Goal: Task Accomplishment & Management: Use online tool/utility

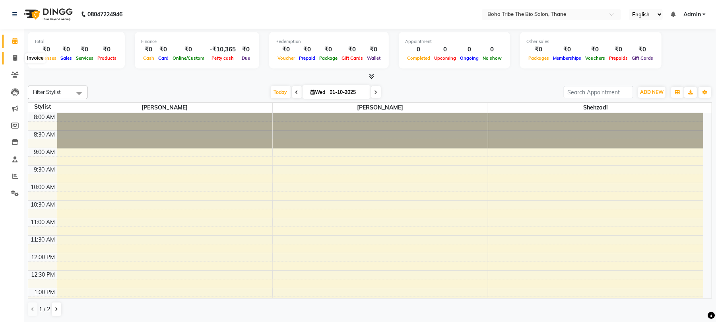
click at [14, 58] on icon at bounding box center [15, 58] width 4 height 6
select select "service"
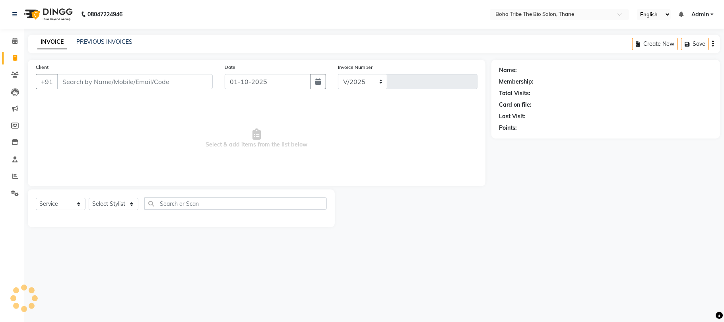
select select "7406"
type input "0626"
click at [136, 78] on input "Client" at bounding box center [134, 81] width 155 height 15
click at [134, 109] on span "Select & add items from the list below" at bounding box center [257, 138] width 442 height 79
click at [142, 85] on input "Client" at bounding box center [134, 81] width 155 height 15
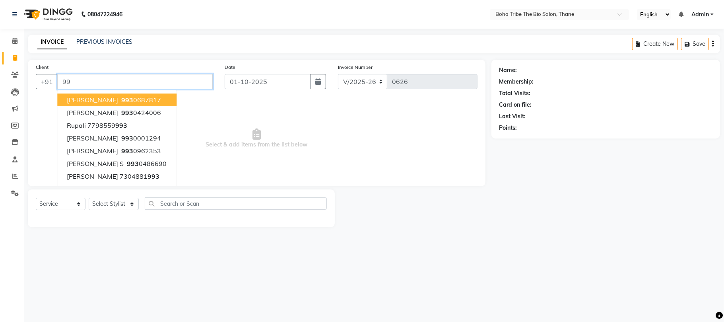
type input "9"
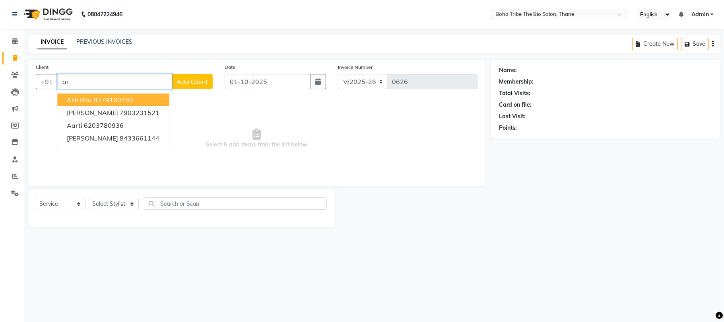
type input "a"
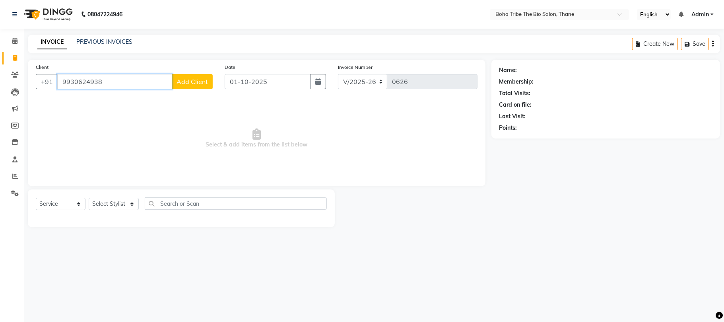
type input "9930624938"
click at [193, 86] on button "Add Client" at bounding box center [192, 81] width 41 height 15
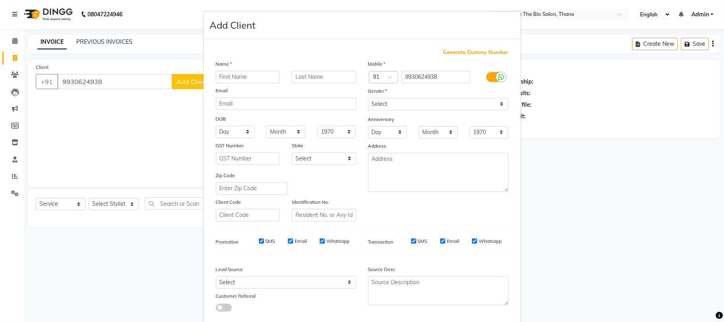
click at [241, 77] on input "text" at bounding box center [248, 77] width 64 height 12
type input "Arti"
click at [323, 75] on input "text" at bounding box center [324, 77] width 64 height 12
type input "[PERSON_NAME]"
click at [393, 105] on select "Select [DEMOGRAPHIC_DATA] [DEMOGRAPHIC_DATA] Other Prefer Not To Say" at bounding box center [438, 104] width 140 height 12
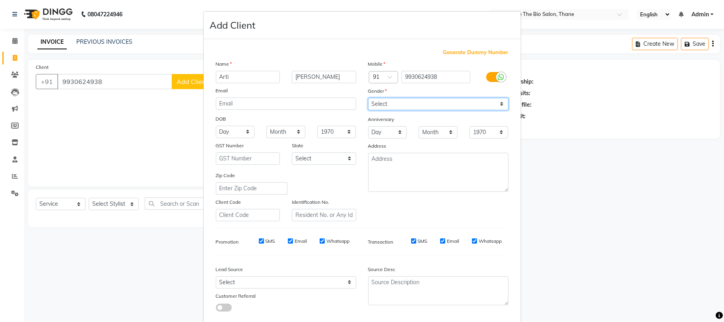
select select "[DEMOGRAPHIC_DATA]"
click at [368, 98] on select "Select [DEMOGRAPHIC_DATA] [DEMOGRAPHIC_DATA] Other Prefer Not To Say" at bounding box center [438, 104] width 140 height 12
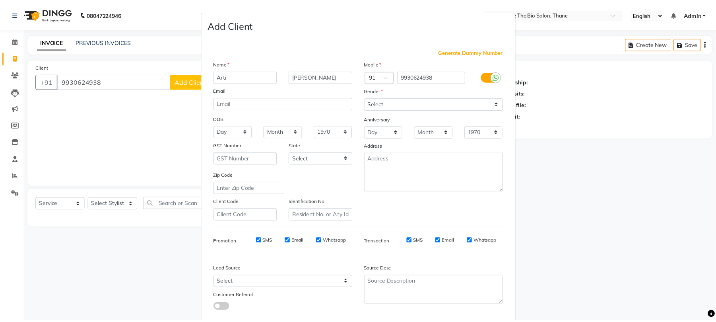
scroll to position [43, 0]
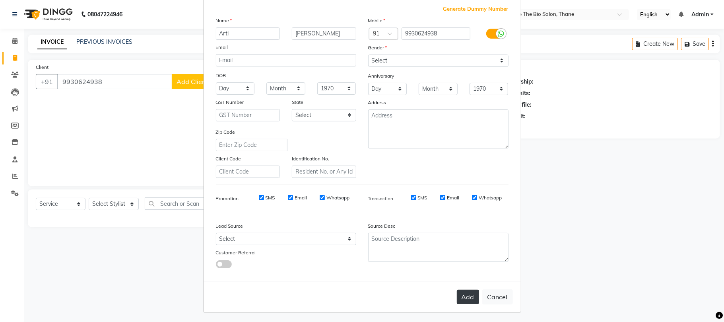
click at [467, 296] on button "Add" at bounding box center [468, 296] width 22 height 14
select select
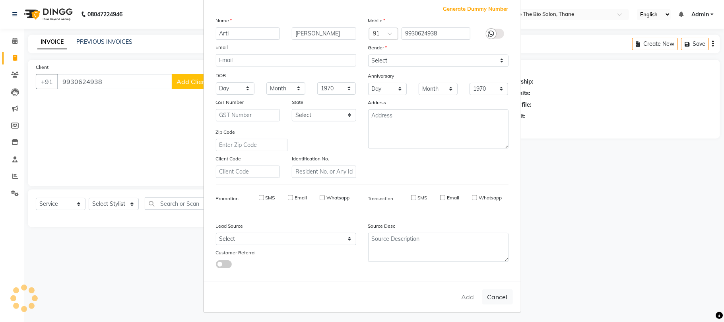
select select
checkbox input "false"
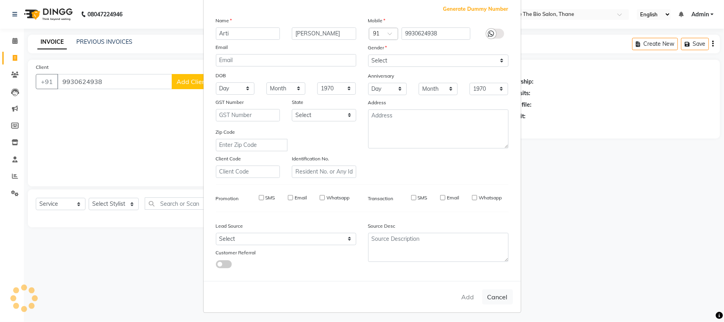
checkbox input "false"
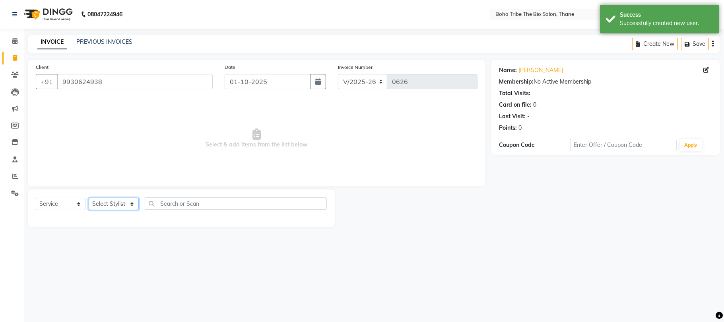
click at [113, 207] on select "Select Stylist [PERSON_NAME] [PERSON_NAME] [PERSON_NAME] Kuril [PERSON_NAME] Tw…" at bounding box center [114, 204] width 50 height 12
select select "86110"
click at [89, 198] on select "Select Stylist [PERSON_NAME] [PERSON_NAME] [PERSON_NAME] Kuril [PERSON_NAME] Tw…" at bounding box center [114, 204] width 50 height 12
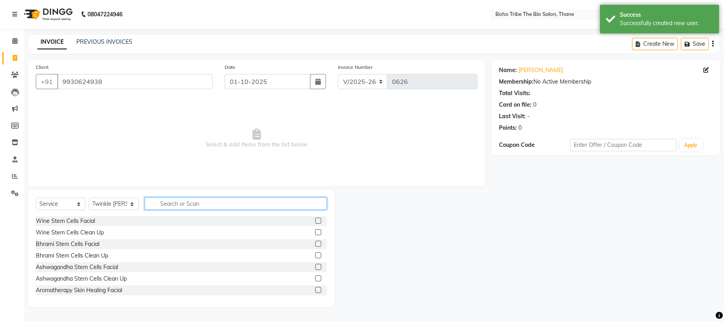
click at [207, 205] on input "text" at bounding box center [236, 203] width 182 height 12
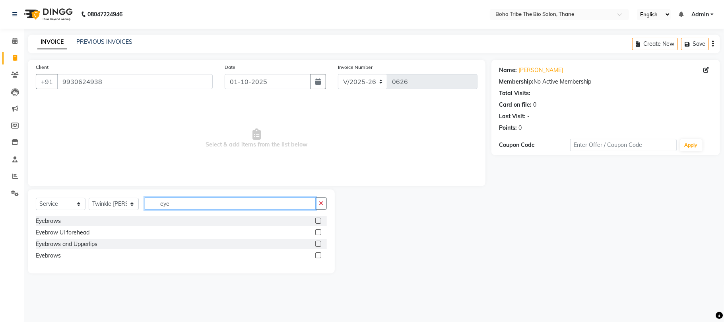
type input "eye"
click at [319, 244] on label at bounding box center [318, 243] width 6 height 6
click at [319, 244] on input "checkbox" at bounding box center [317, 243] width 5 height 5
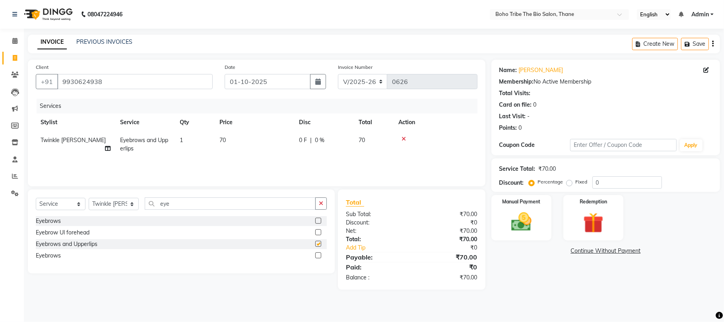
checkbox input "false"
click at [364, 138] on span "70" at bounding box center [362, 139] width 6 height 7
select select "86110"
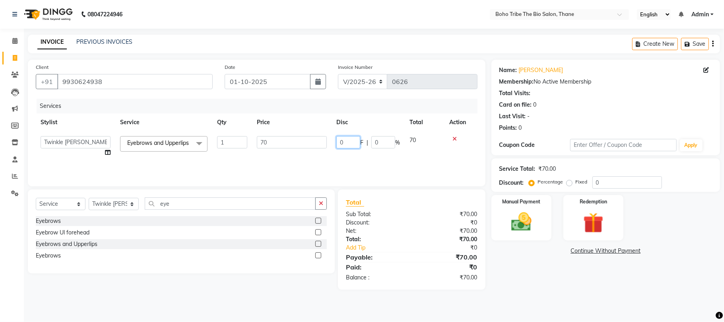
click at [352, 140] on input "0" at bounding box center [348, 142] width 24 height 12
type input "10"
click at [357, 156] on tr "[PERSON_NAME] Shehzadi [PERSON_NAME] [PERSON_NAME] Kuril [PERSON_NAME] Twinkle …" at bounding box center [257, 146] width 442 height 30
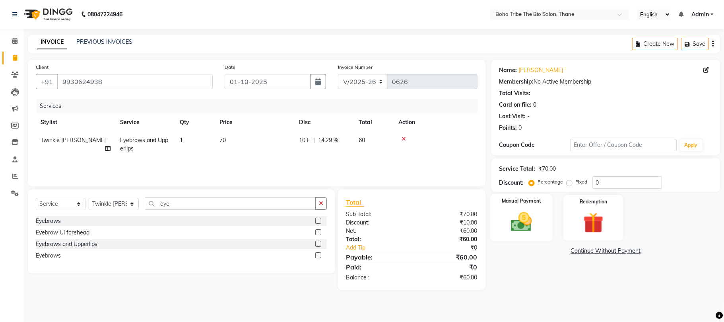
click at [525, 225] on img at bounding box center [521, 221] width 35 height 25
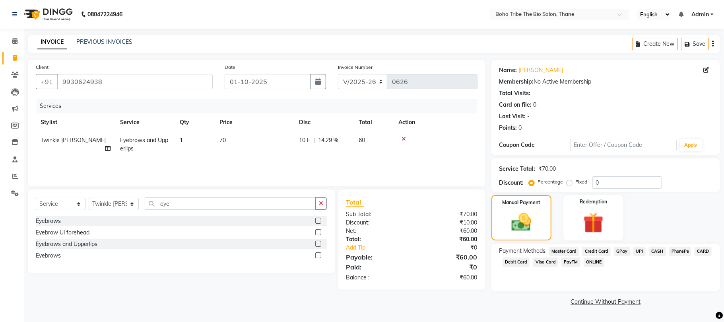
click at [618, 249] on span "GPay" at bounding box center [622, 250] width 16 height 9
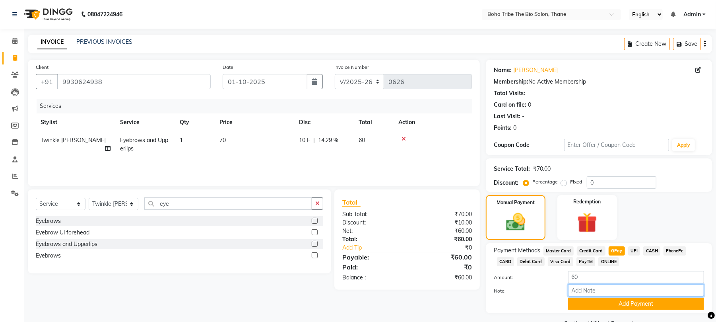
click at [587, 288] on input "Note:" at bounding box center [636, 290] width 136 height 12
type input "Thanks For Choosing Boho Tribe the Bio salon"
click at [611, 307] on button "Add Payment" at bounding box center [636, 303] width 136 height 12
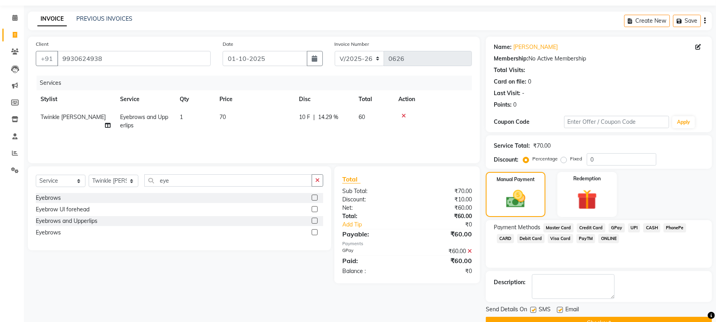
scroll to position [43, 0]
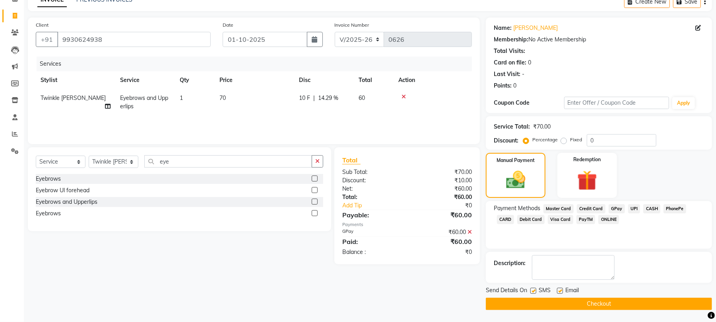
click at [627, 305] on button "Checkout" at bounding box center [599, 303] width 226 height 12
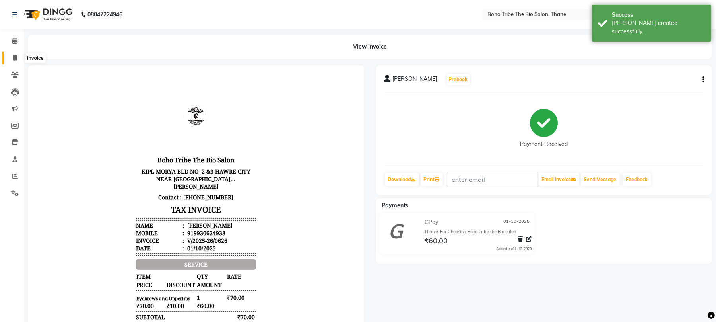
click at [13, 55] on icon at bounding box center [15, 58] width 4 height 6
select select "service"
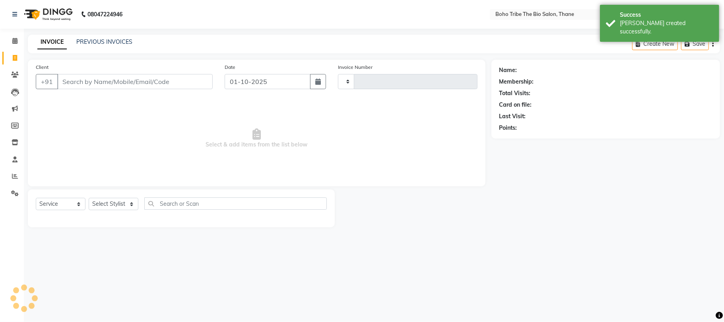
type input "0627"
select select "7406"
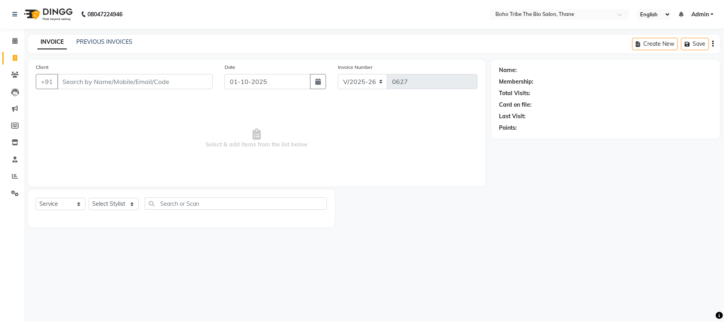
click at [155, 130] on span "Select & add items from the list below" at bounding box center [257, 138] width 442 height 79
click at [126, 202] on select "Select Stylist [PERSON_NAME] [PERSON_NAME] [PERSON_NAME] Kuril [PERSON_NAME] Tw…" at bounding box center [114, 204] width 50 height 12
click at [201, 266] on div "08047224946 Select Location × Boho Tribe The Bio Salon, Thane English ENGLISH E…" at bounding box center [362, 161] width 724 height 322
click at [110, 200] on select "Select Stylist [PERSON_NAME] [PERSON_NAME] [PERSON_NAME] Kuril [PERSON_NAME] Tw…" at bounding box center [114, 204] width 50 height 12
click at [188, 278] on div "08047224946 Select Location × Boho Tribe The Bio Salon, Thane English ENGLISH E…" at bounding box center [362, 161] width 724 height 322
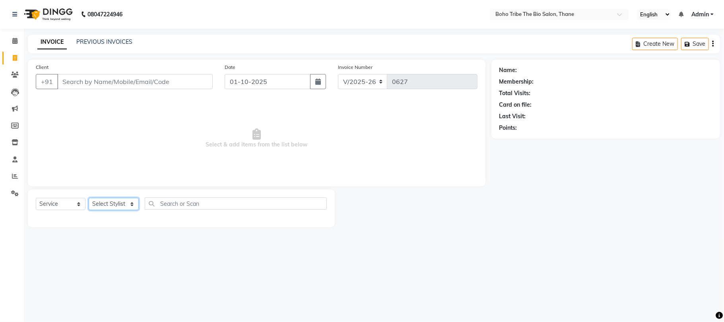
click at [130, 204] on select "Select Stylist [PERSON_NAME] [PERSON_NAME] [PERSON_NAME] Kuril [PERSON_NAME] Tw…" at bounding box center [114, 204] width 50 height 12
click at [287, 291] on div "08047224946 Select Location × Boho Tribe The Bio Salon, Thane English ENGLISH E…" at bounding box center [362, 161] width 724 height 322
click at [119, 41] on link "PREVIOUS INVOICES" at bounding box center [104, 41] width 56 height 7
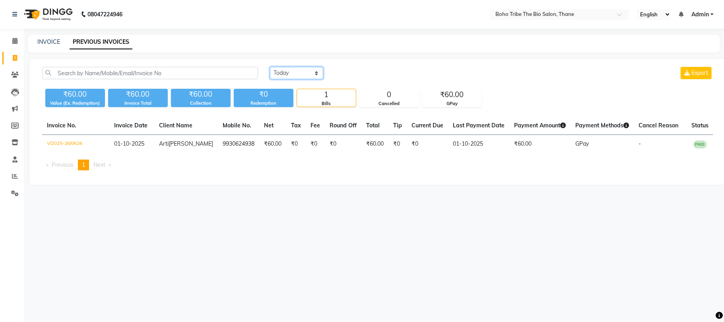
click at [296, 72] on select "[DATE] [DATE] Custom Range" at bounding box center [296, 73] width 53 height 12
select select "[DATE]"
click at [270, 67] on select "[DATE] [DATE] Custom Range" at bounding box center [296, 73] width 53 height 12
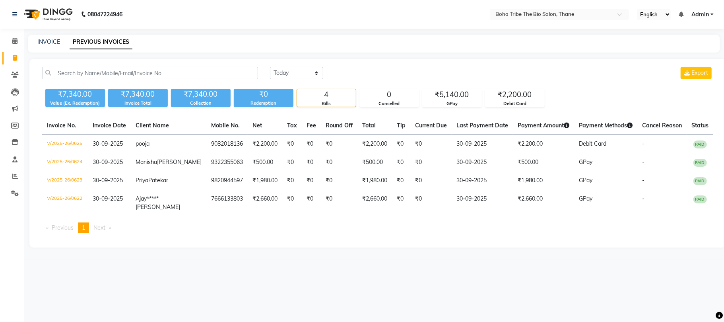
select select "service"
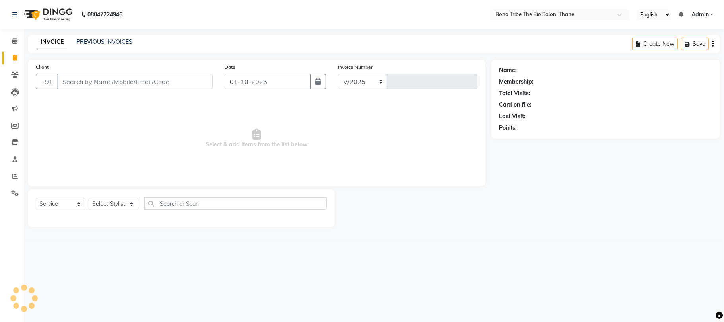
select select "7406"
type input "0627"
